Goal: Transaction & Acquisition: Purchase product/service

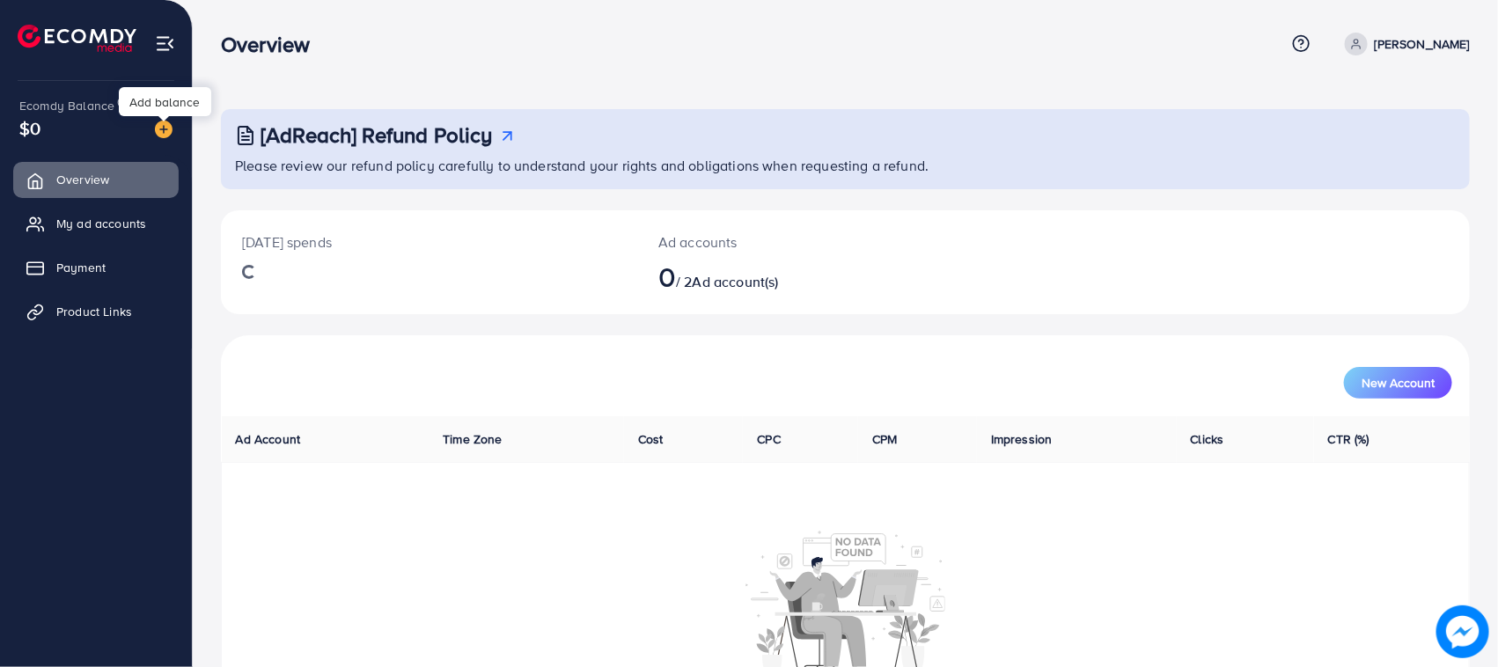
click at [156, 126] on img at bounding box center [164, 130] width 18 height 18
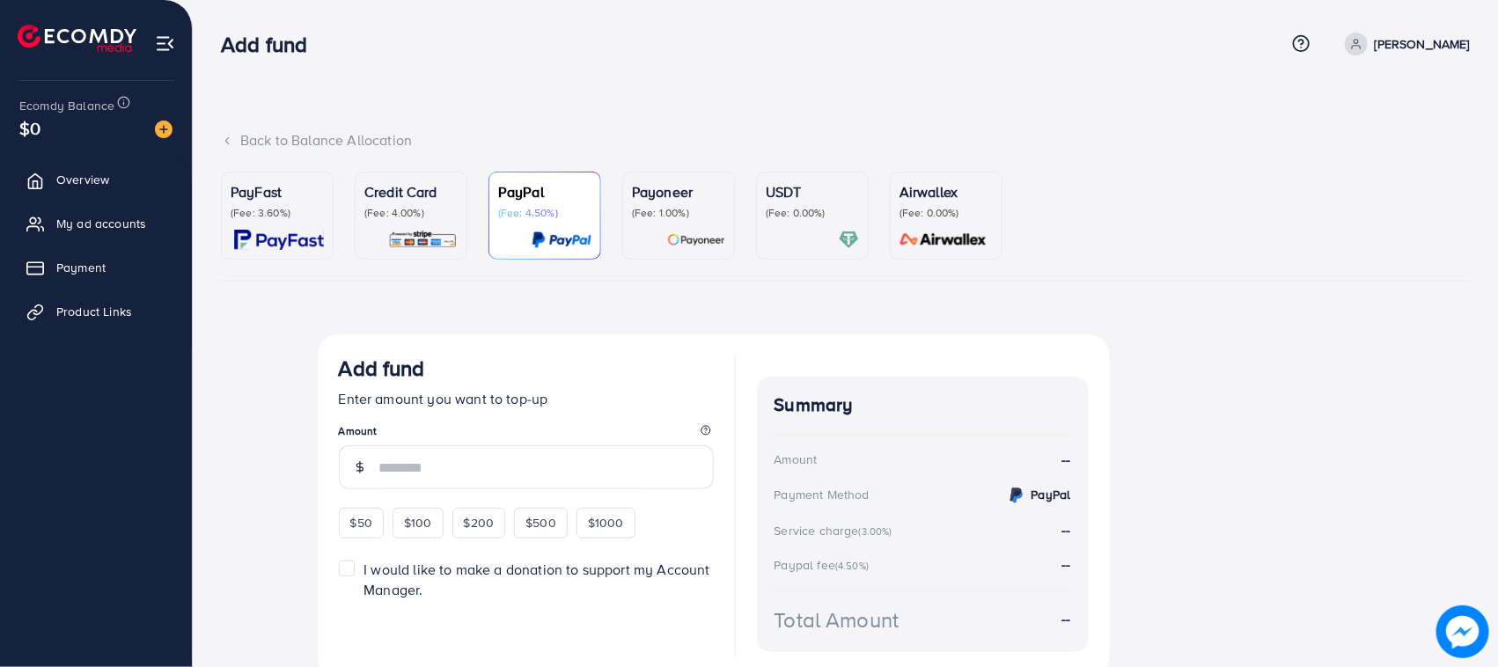
click at [392, 202] on div "Credit Card (Fee: 4.00%)" at bounding box center [410, 200] width 93 height 39
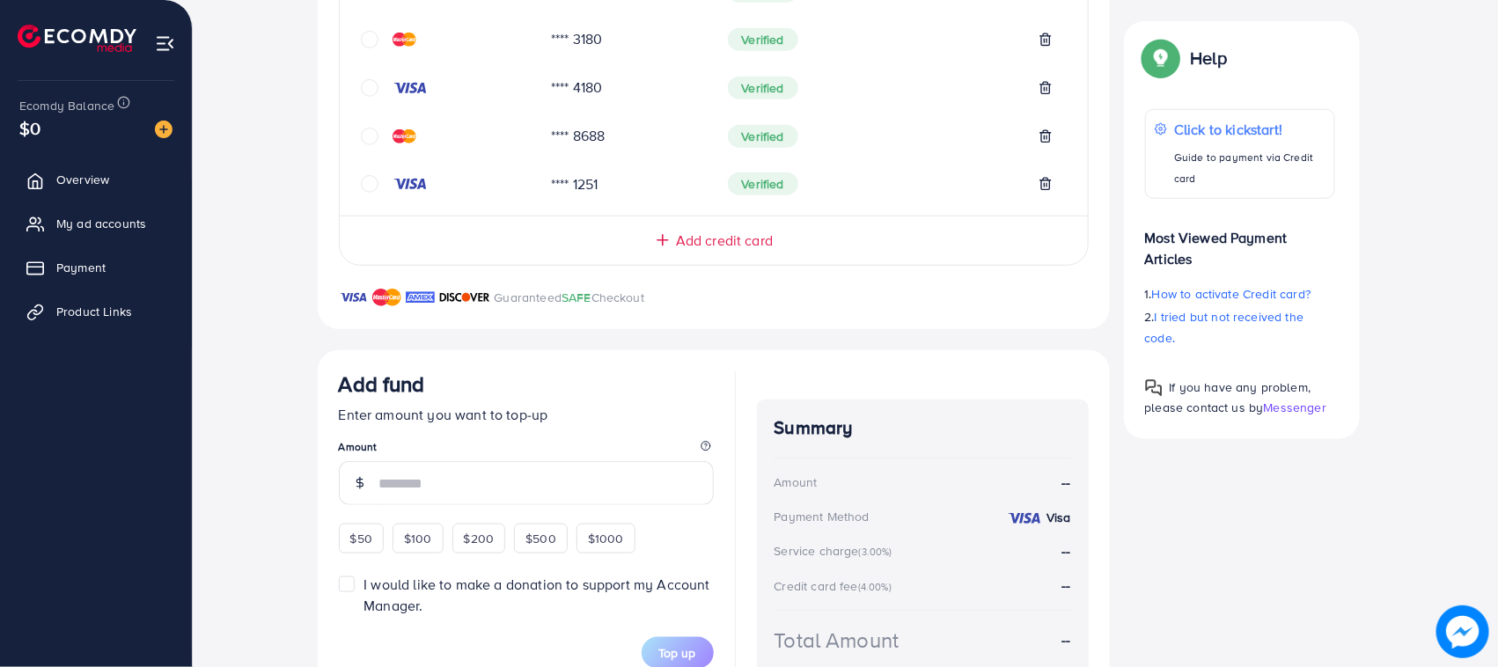
scroll to position [635, 0]
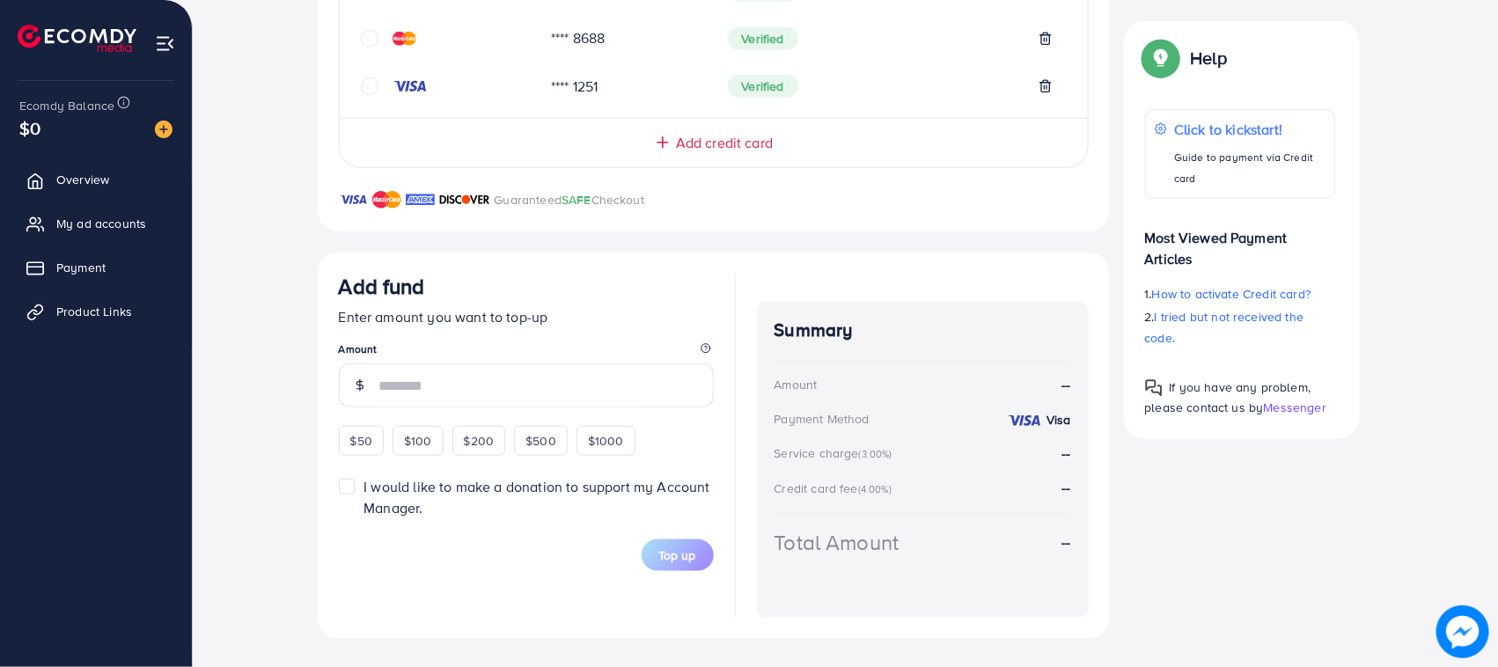
click at [368, 445] on span "$50" at bounding box center [361, 441] width 22 height 18
type input "**"
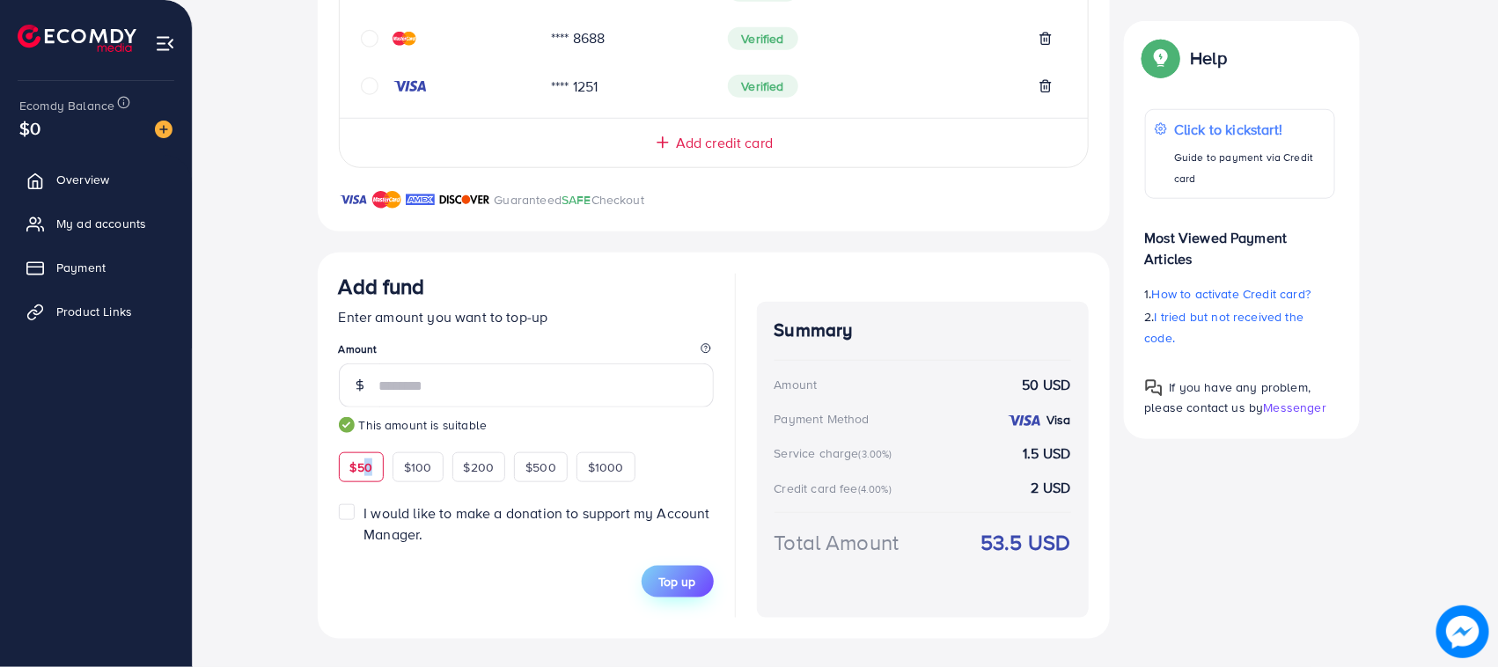
click at [689, 577] on span "Top up" at bounding box center [677, 582] width 37 height 18
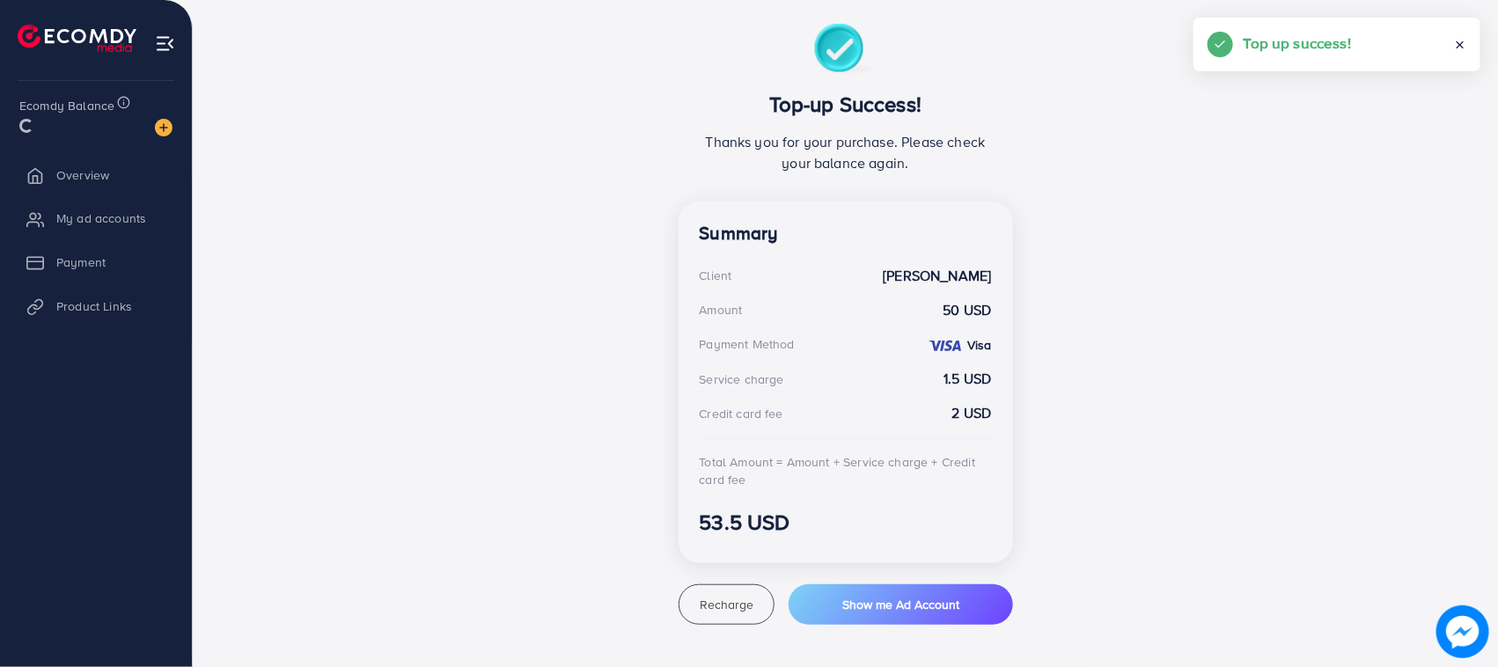
scroll to position [310, 0]
click at [124, 224] on span "My ad accounts" at bounding box center [106, 224] width 90 height 18
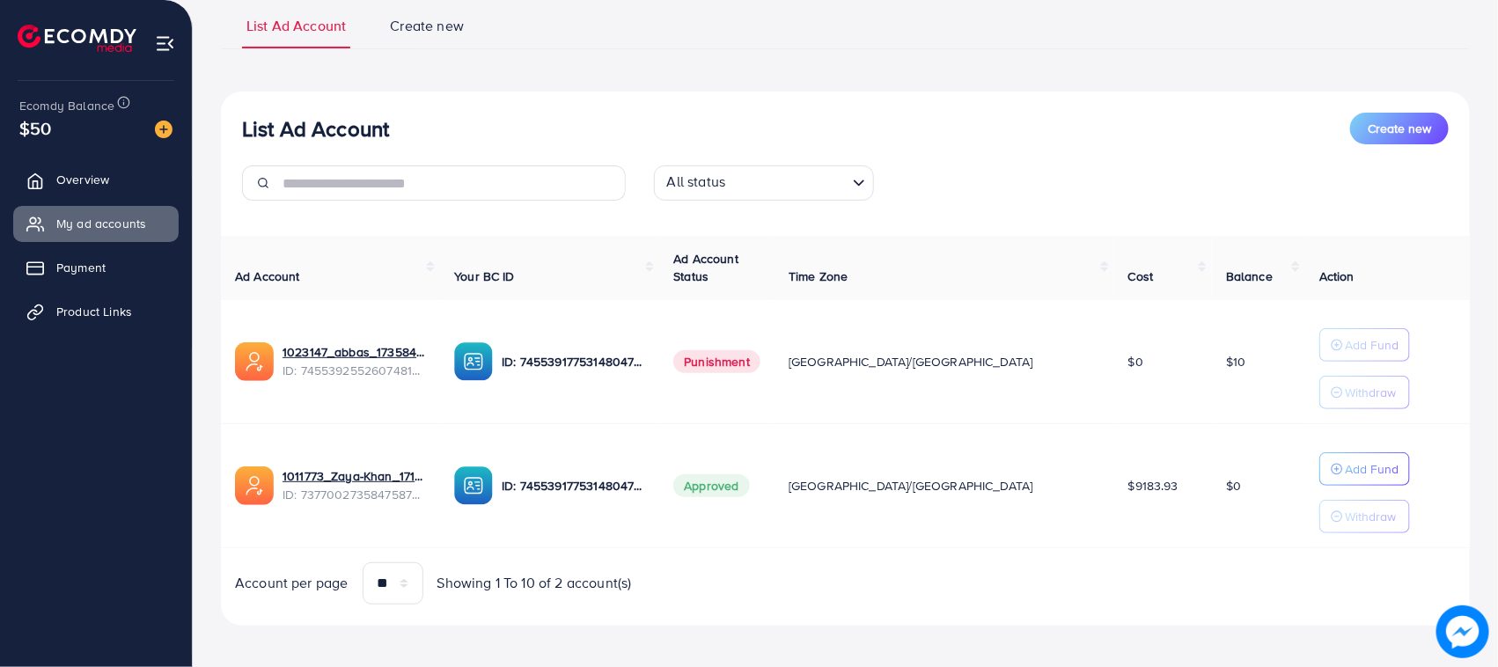
scroll to position [137, 0]
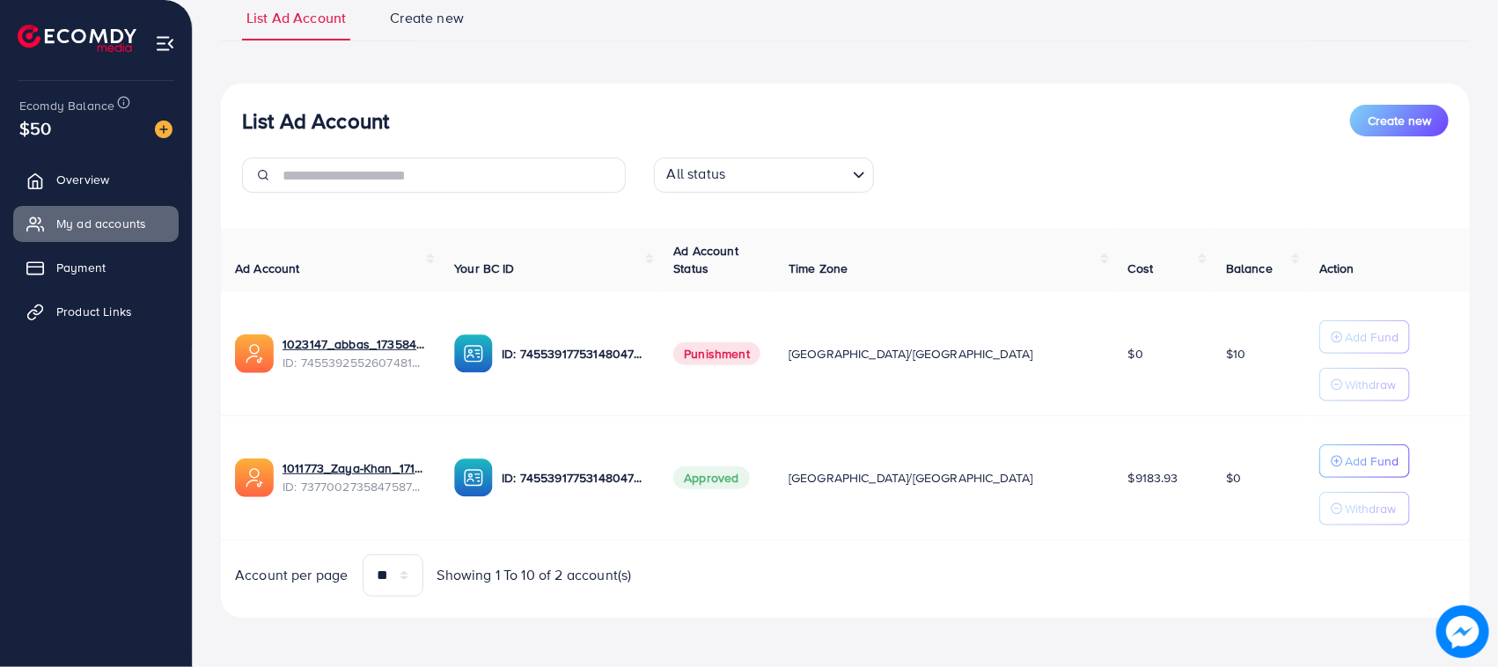
click at [1335, 461] on line "button" at bounding box center [1337, 461] width 4 height 0
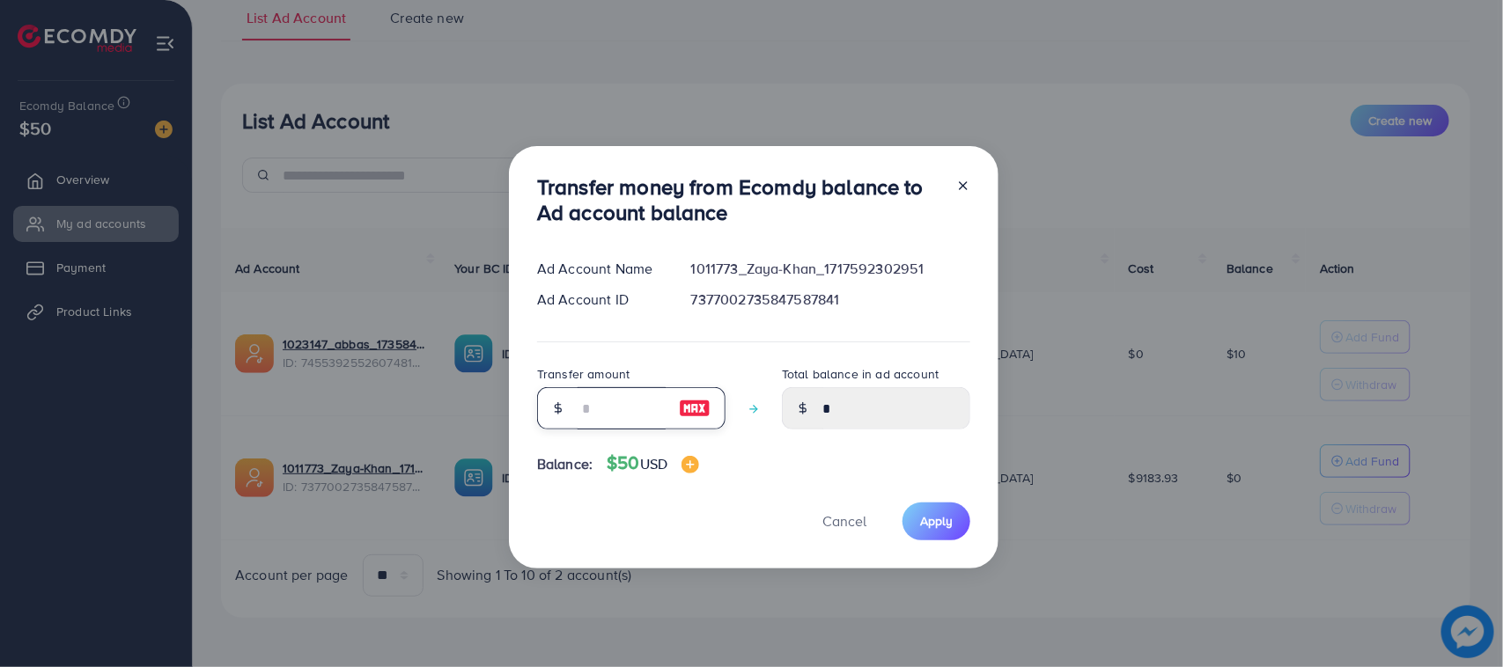
click at [613, 421] on input "number" at bounding box center [621, 408] width 88 height 42
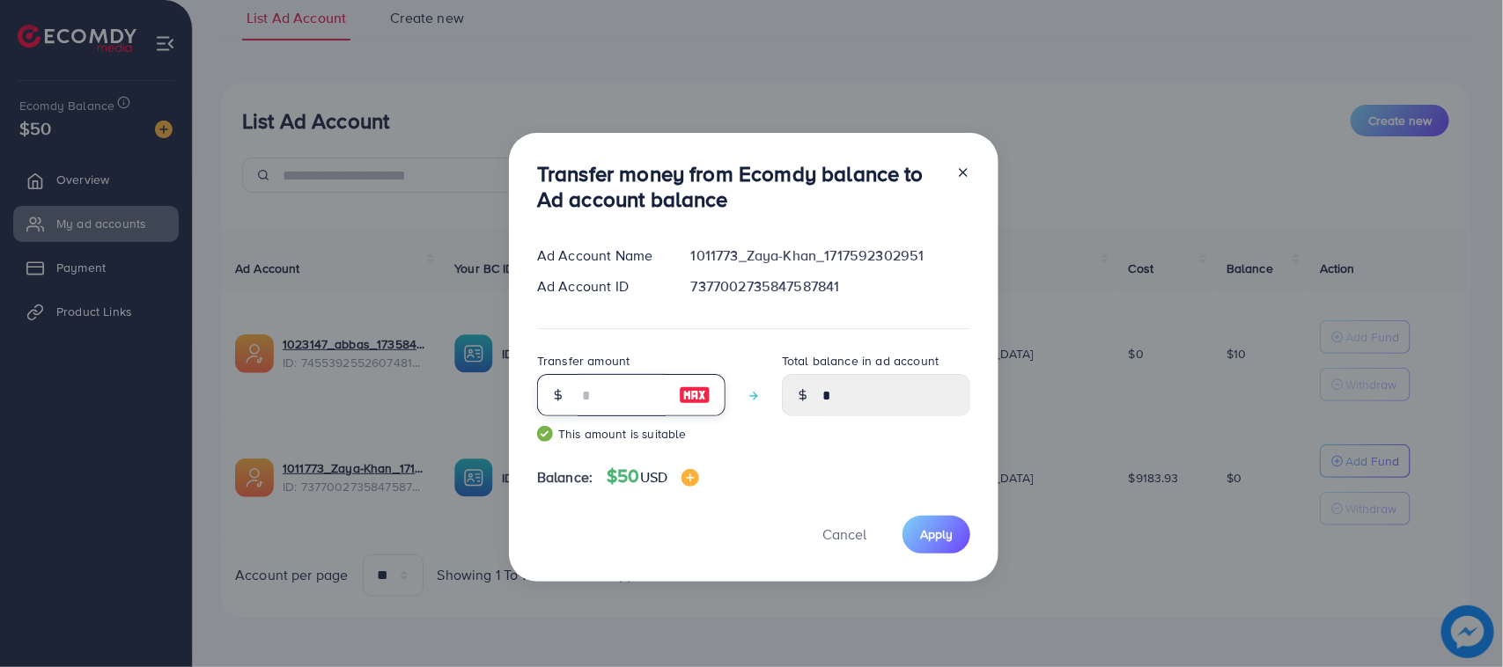
type input "**"
click at [893, 526] on div "Cancel Apply" at bounding box center [753, 535] width 433 height 38
click at [902, 526] on button "Apply" at bounding box center [936, 535] width 68 height 38
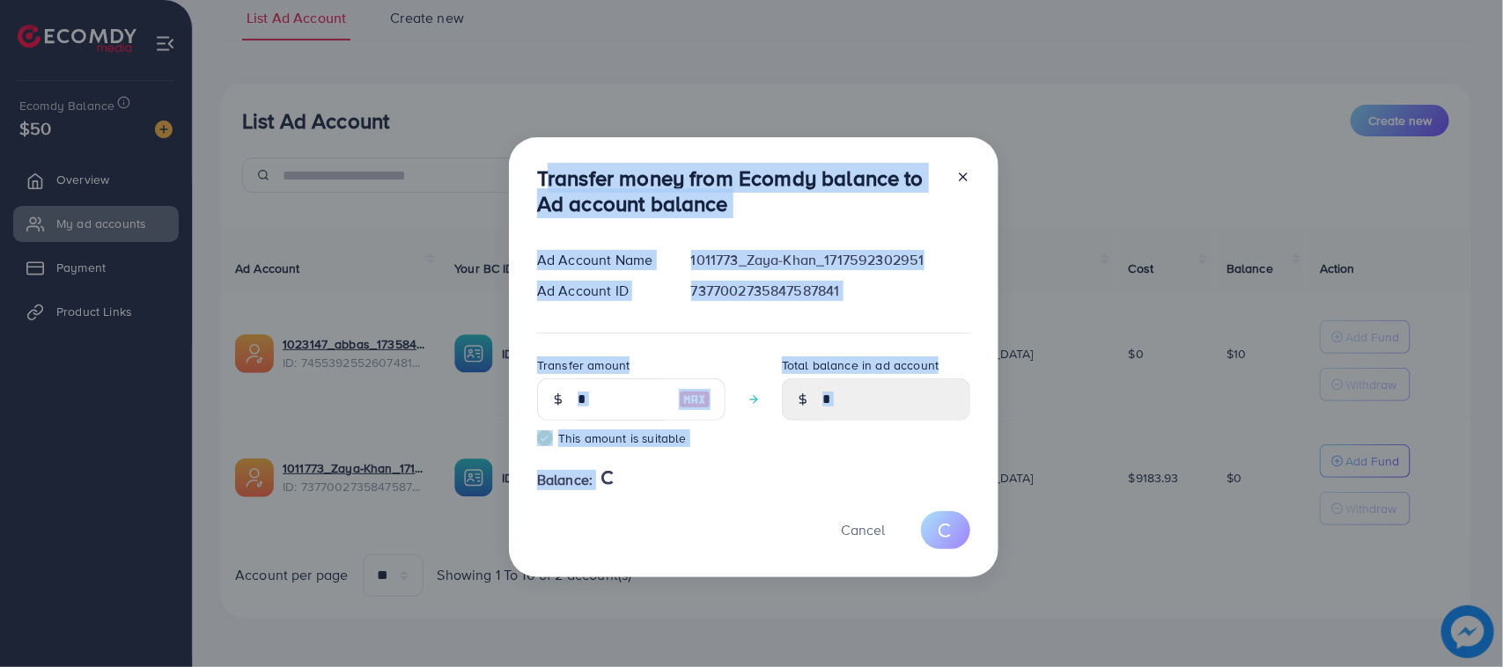
drag, startPoint x: 529, startPoint y: 161, endPoint x: 716, endPoint y: 540, distance: 422.0
click at [716, 540] on div "Transfer money from Ecomdy balance to Ad account balance Ad Account Name 101177…" at bounding box center [753, 357] width 489 height 440
click at [716, 540] on div "Cancel" at bounding box center [753, 530] width 433 height 38
